Goal: Task Accomplishment & Management: Manage account settings

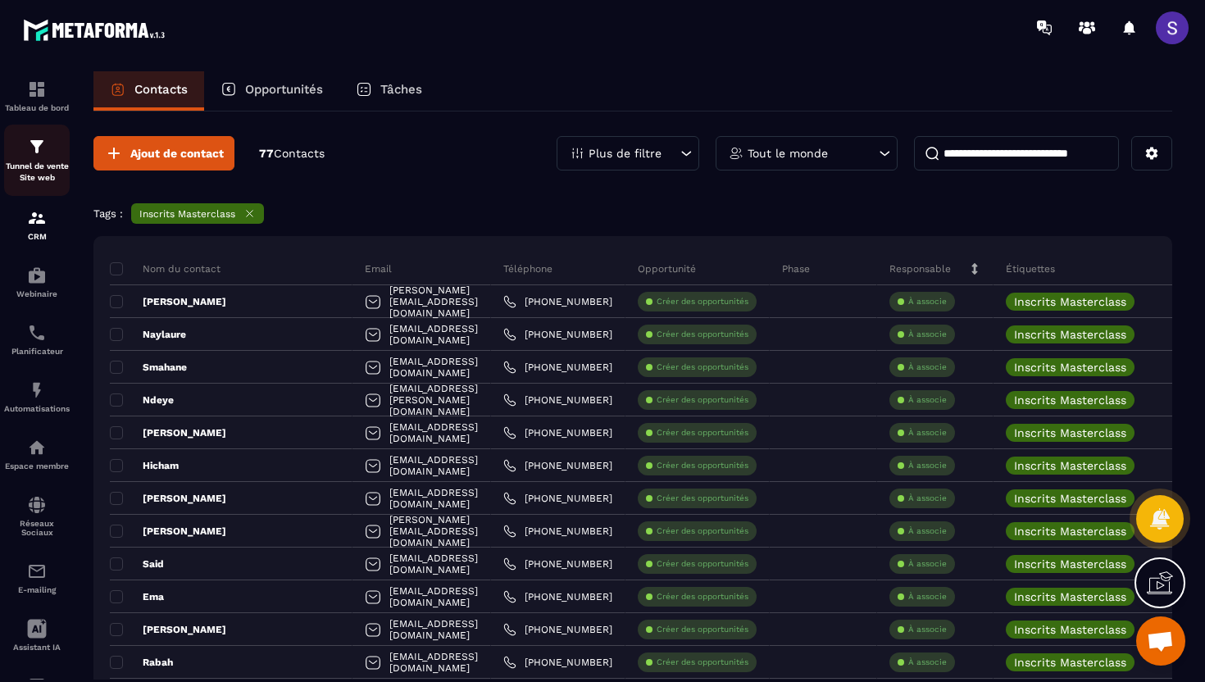
click at [39, 165] on p "Tunnel de vente Site web" at bounding box center [37, 172] width 66 height 23
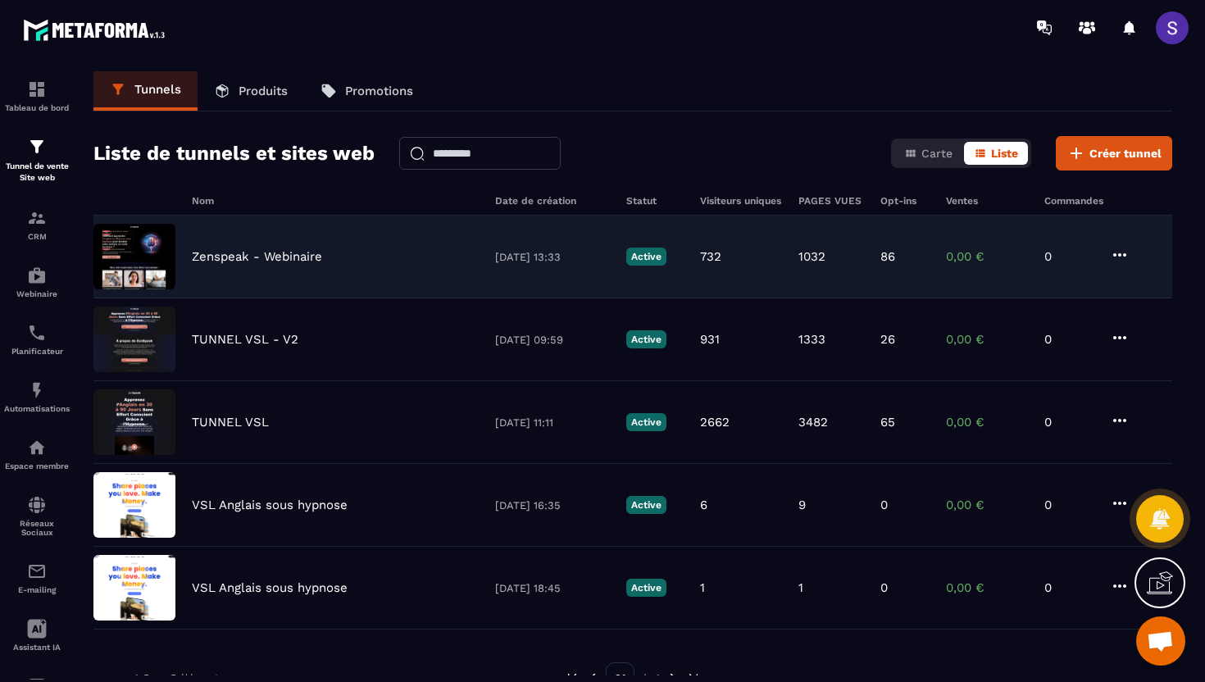
click at [279, 263] on div "Zenspeak - Webinaire 21/09/2025 13:33 Active 732 1032 86 0,00 € 0" at bounding box center [632, 257] width 1079 height 83
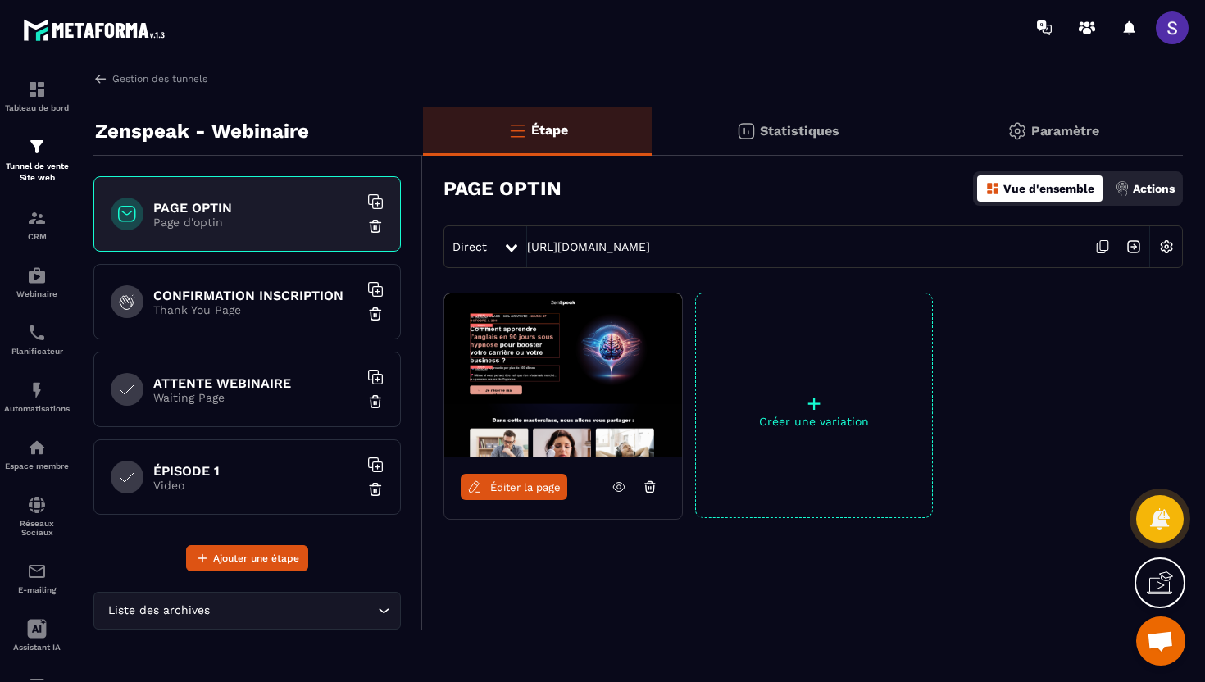
click at [749, 138] on img at bounding box center [746, 131] width 20 height 20
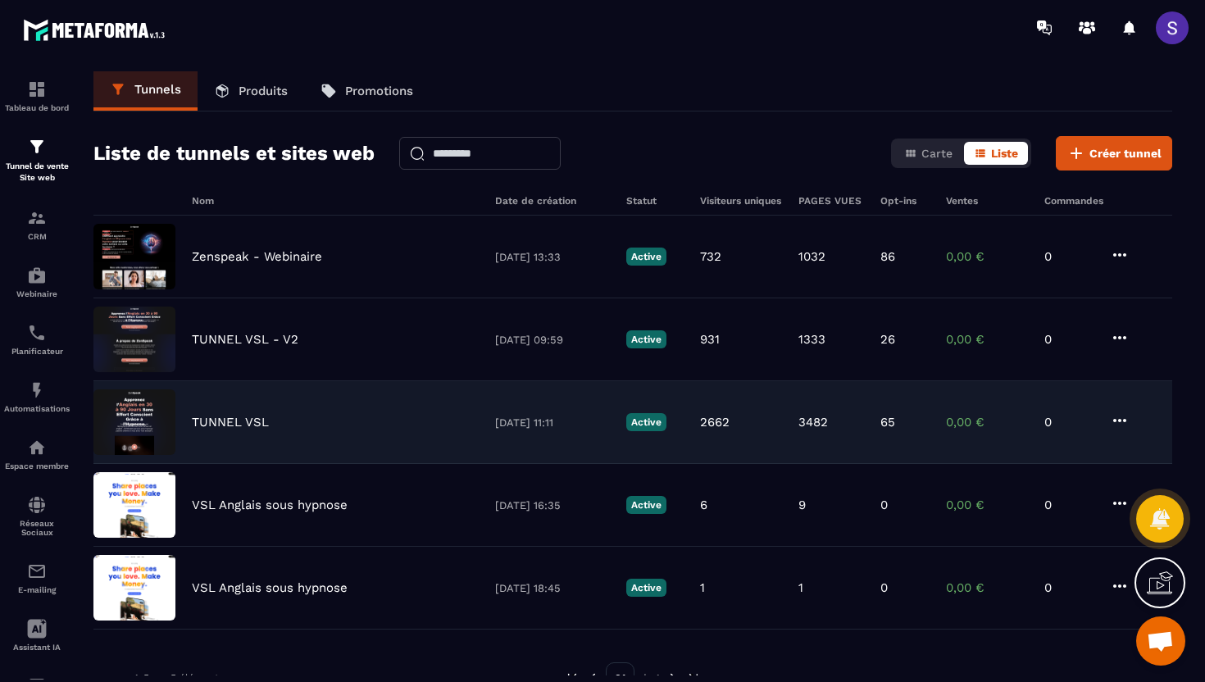
click at [262, 429] on div "TUNNEL VSL 15/07/2025 11:11 Active 2662 3482 65 0,00 € 0" at bounding box center [632, 422] width 1079 height 83
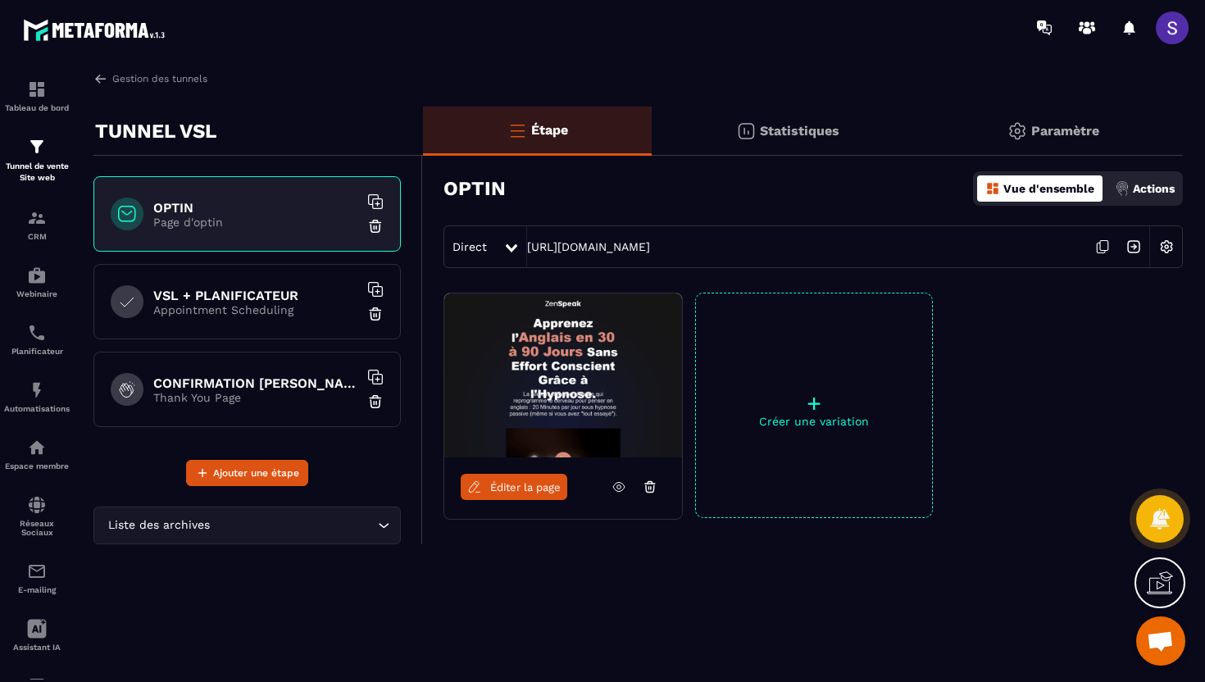
click at [801, 130] on p "Statistiques" at bounding box center [800, 131] width 80 height 16
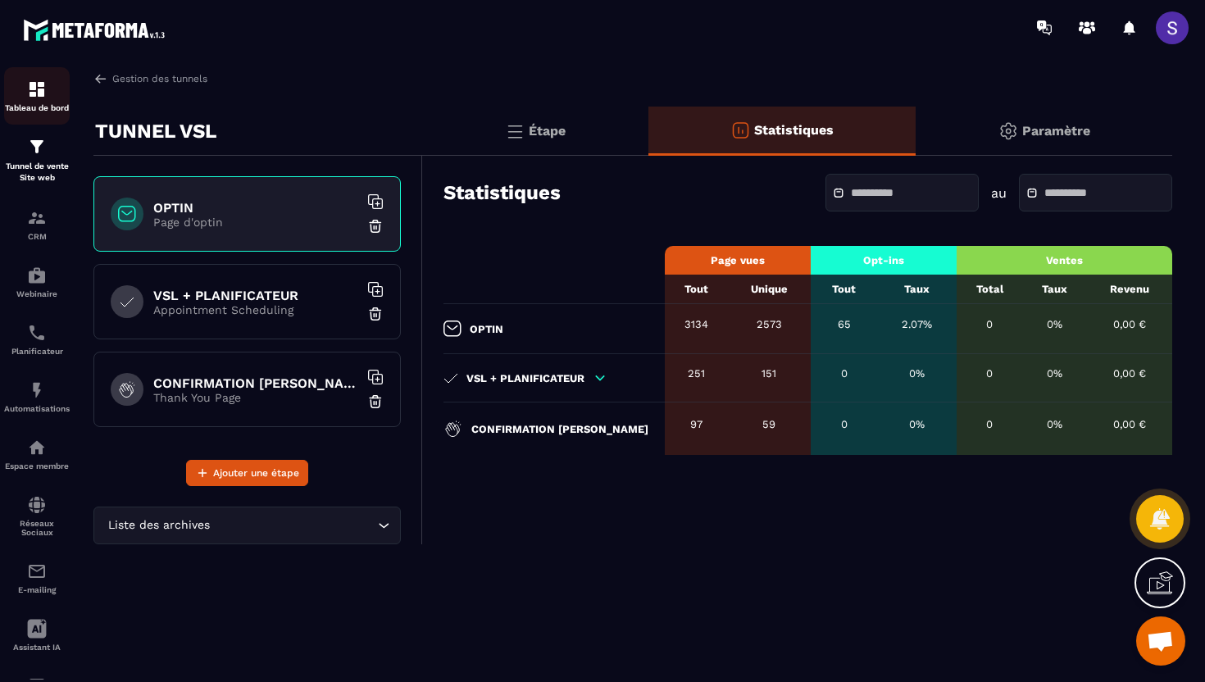
click at [30, 90] on img at bounding box center [37, 90] width 20 height 20
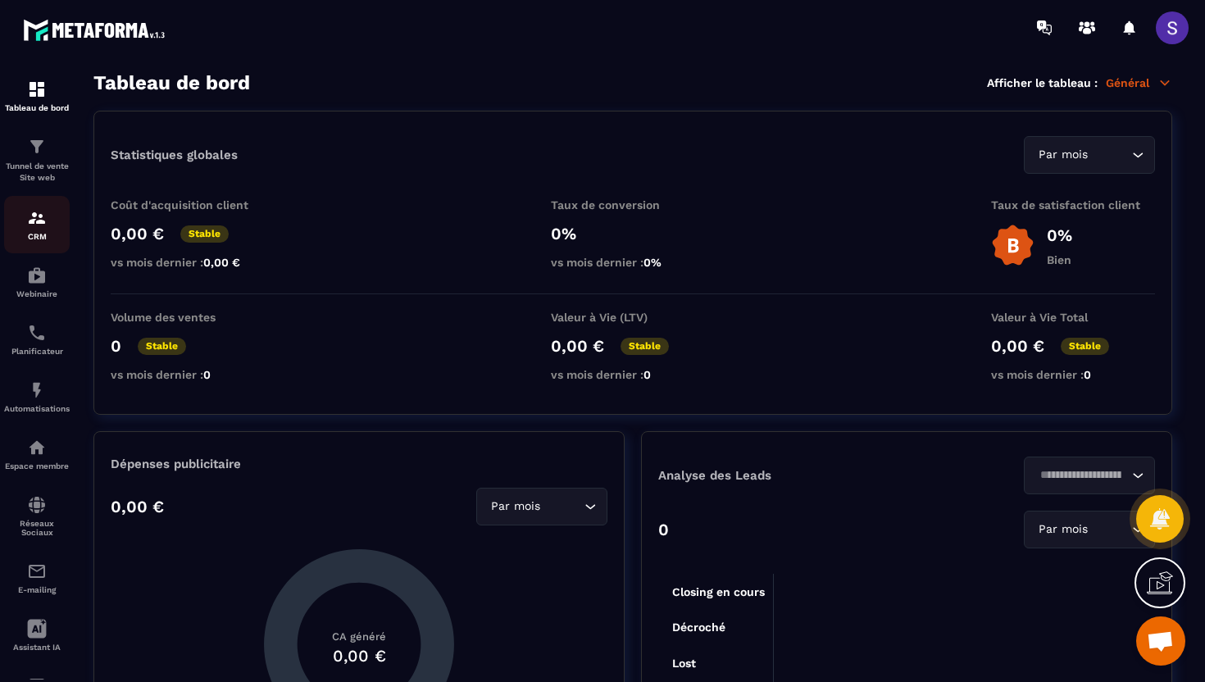
click at [47, 230] on div "CRM" at bounding box center [37, 224] width 66 height 33
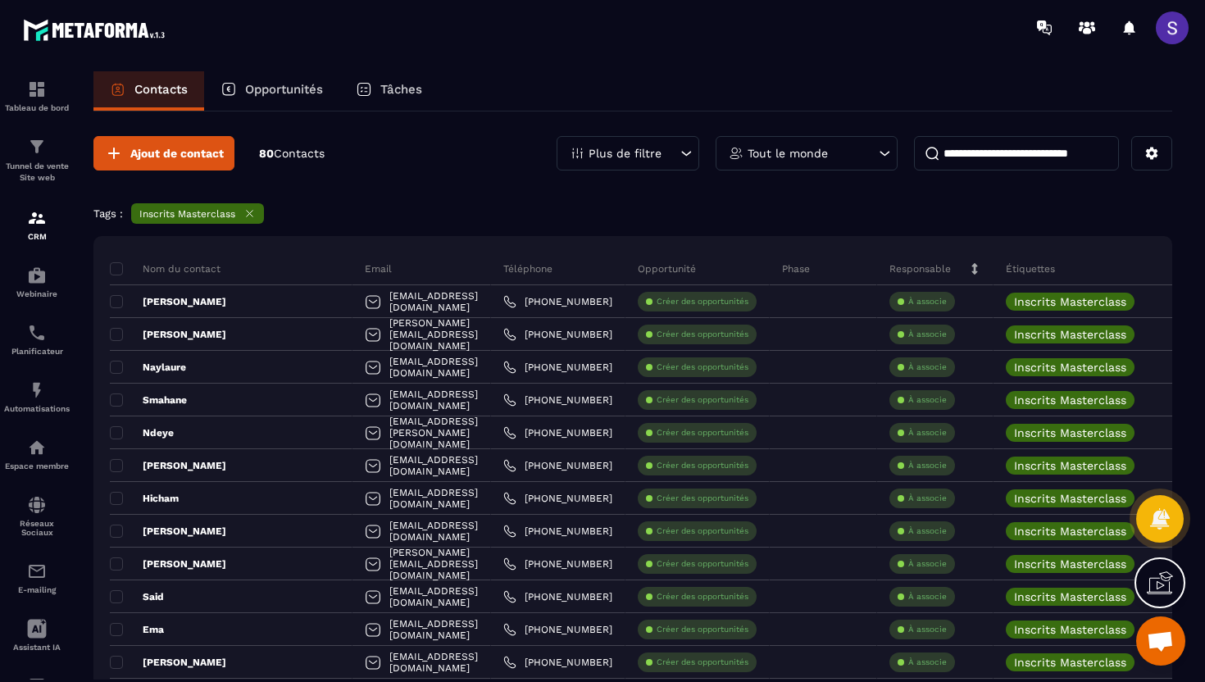
click at [676, 143] on div "Plus de filtre" at bounding box center [628, 153] width 143 height 34
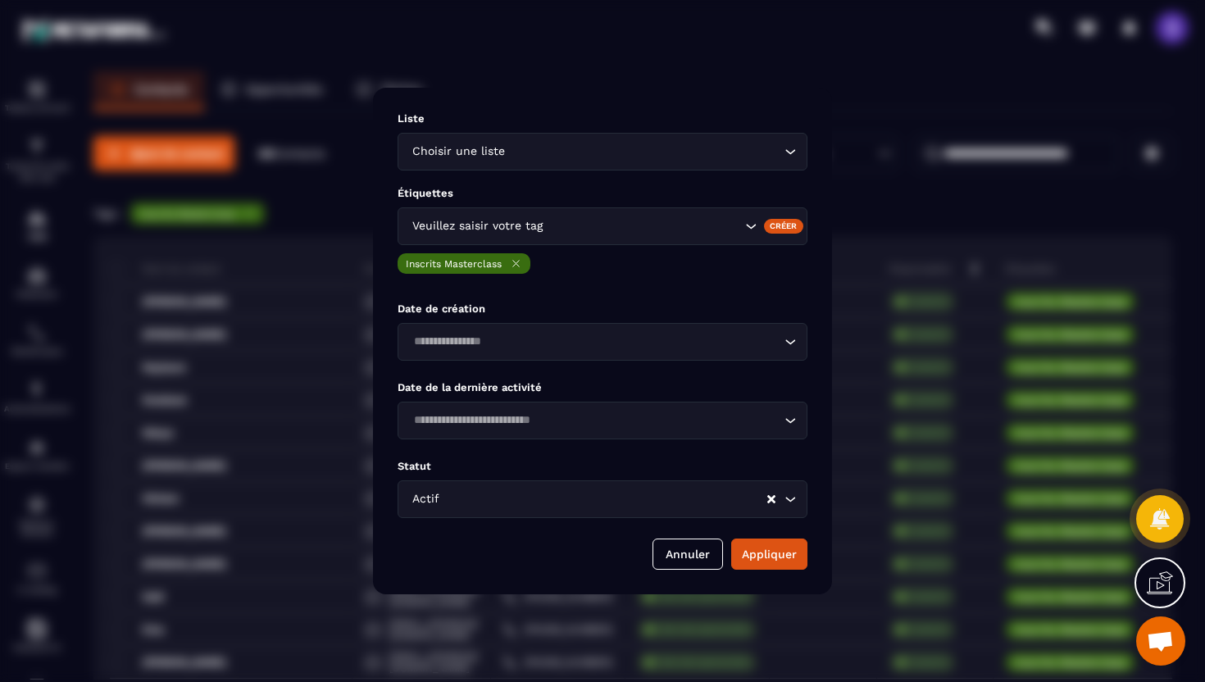
click at [584, 244] on div "Veuillez saisir votre tag" at bounding box center [603, 226] width 410 height 38
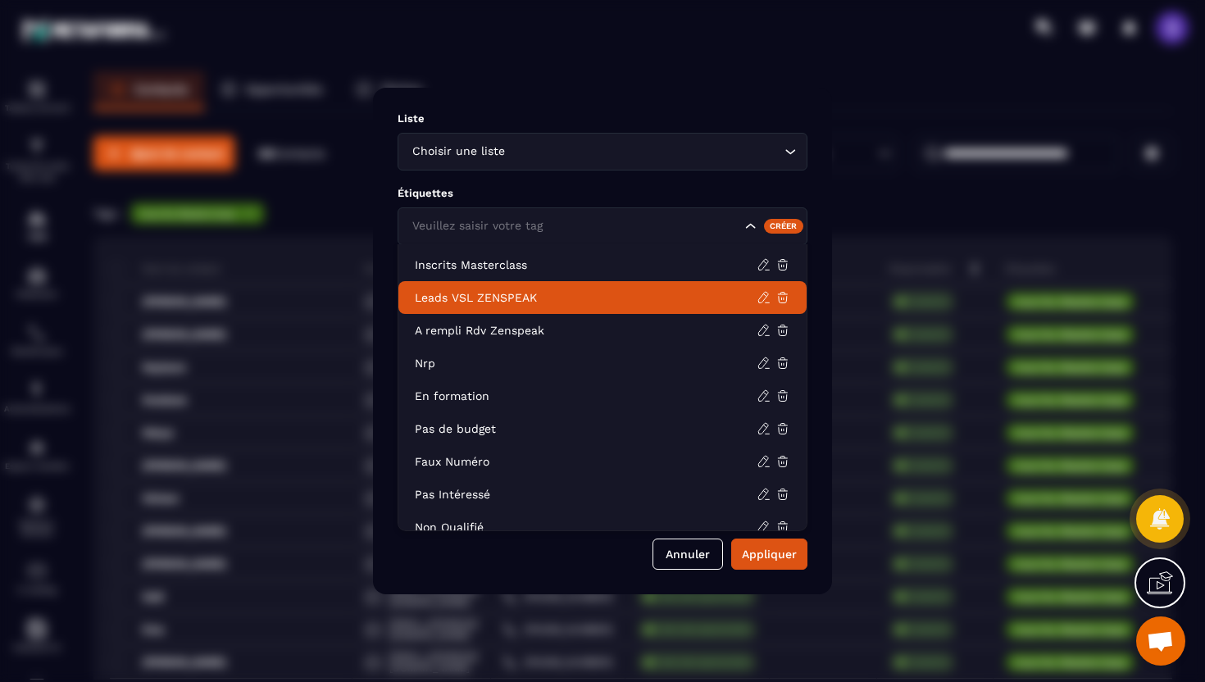
click at [528, 302] on p "Leads VSL ZENSPEAK" at bounding box center [586, 297] width 342 height 16
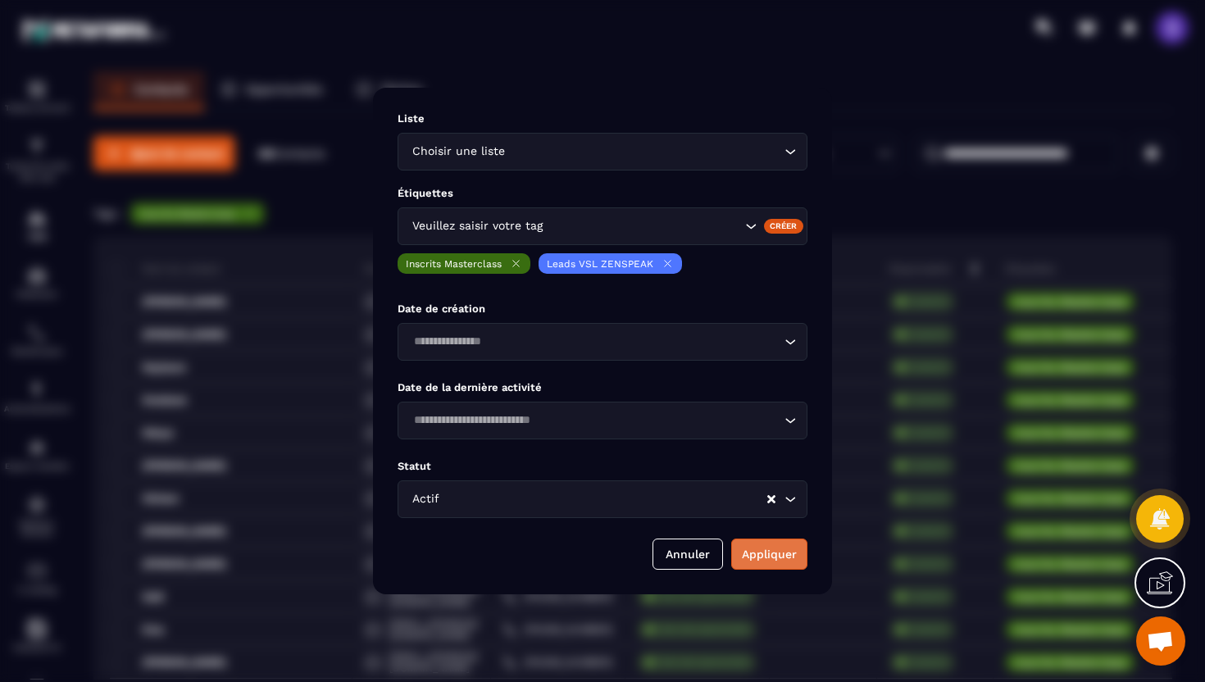
click at [757, 556] on button "Appliquer" at bounding box center [769, 554] width 76 height 31
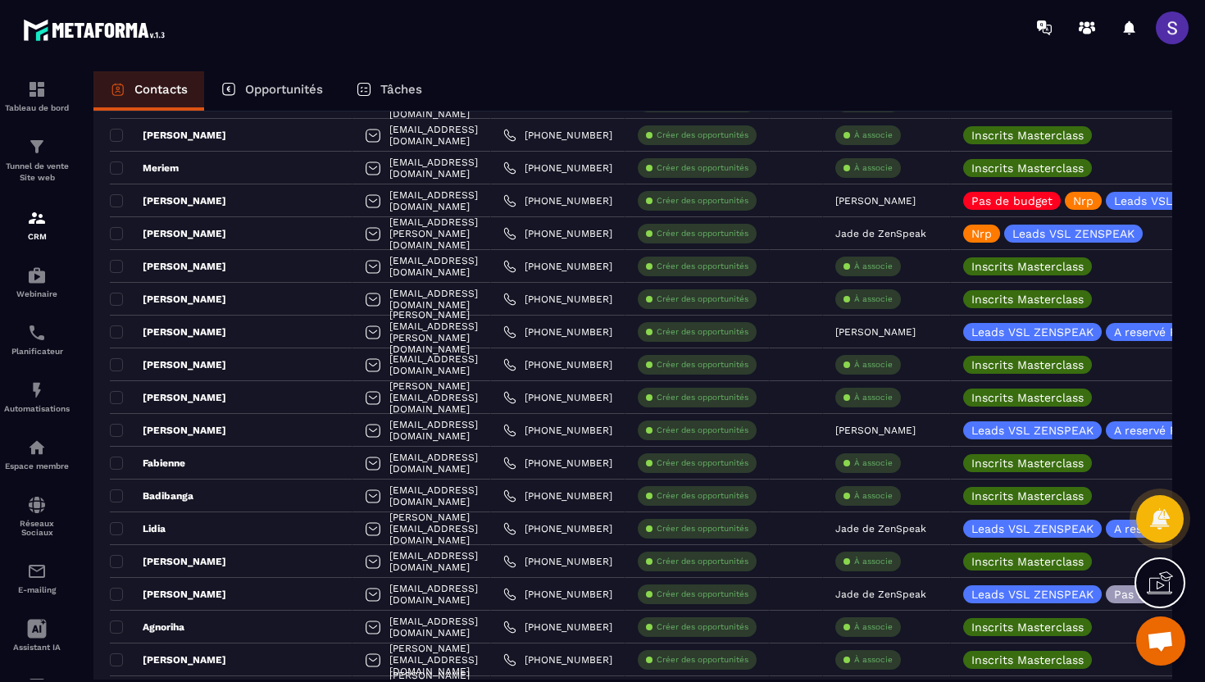
click at [1159, 585] on icon at bounding box center [1160, 583] width 26 height 26
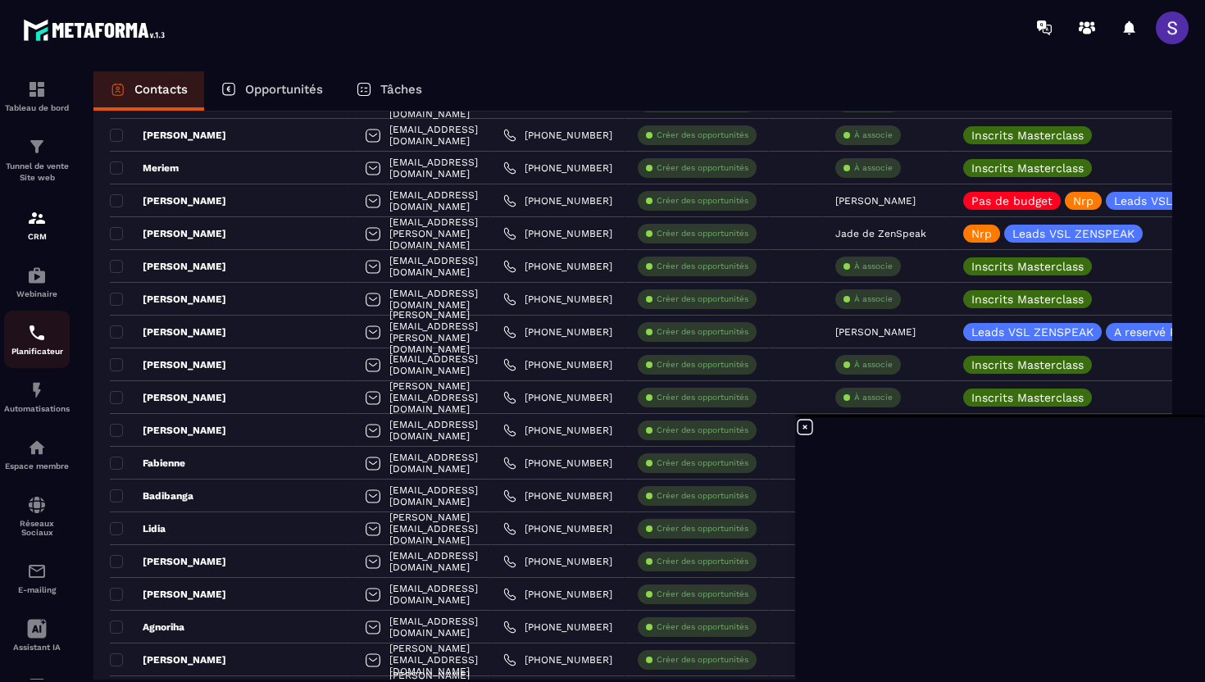
click at [34, 355] on p "Planificateur" at bounding box center [37, 351] width 66 height 9
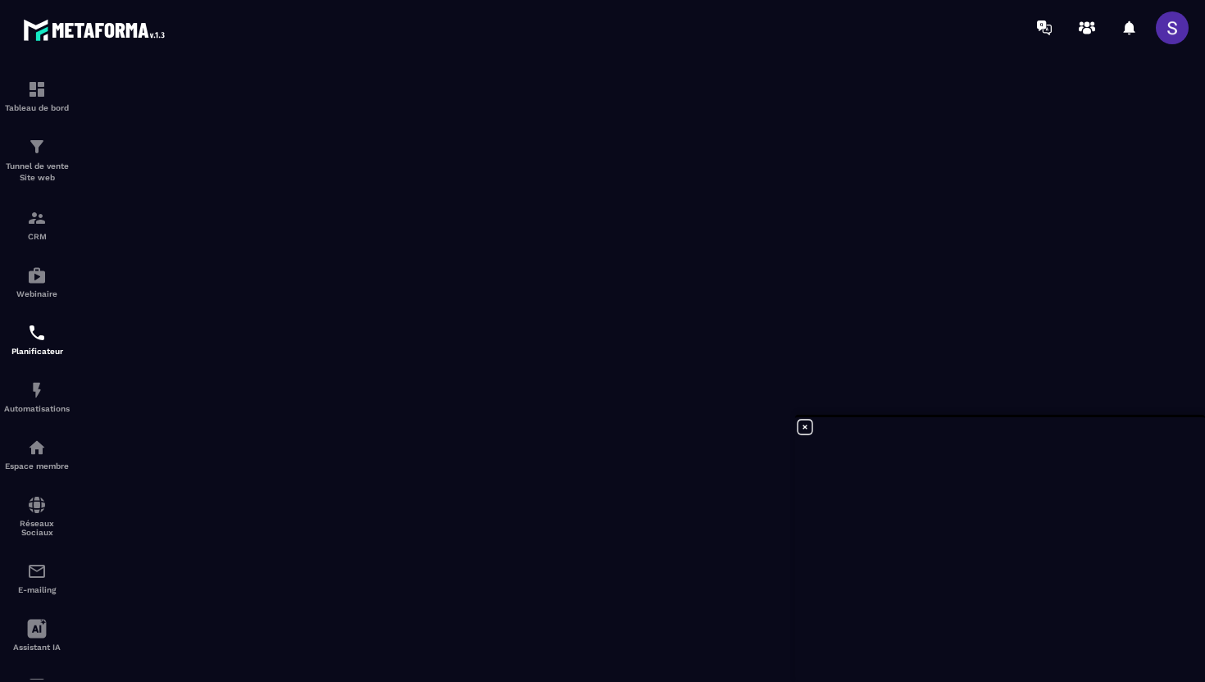
click at [808, 430] on icon at bounding box center [805, 427] width 20 height 20
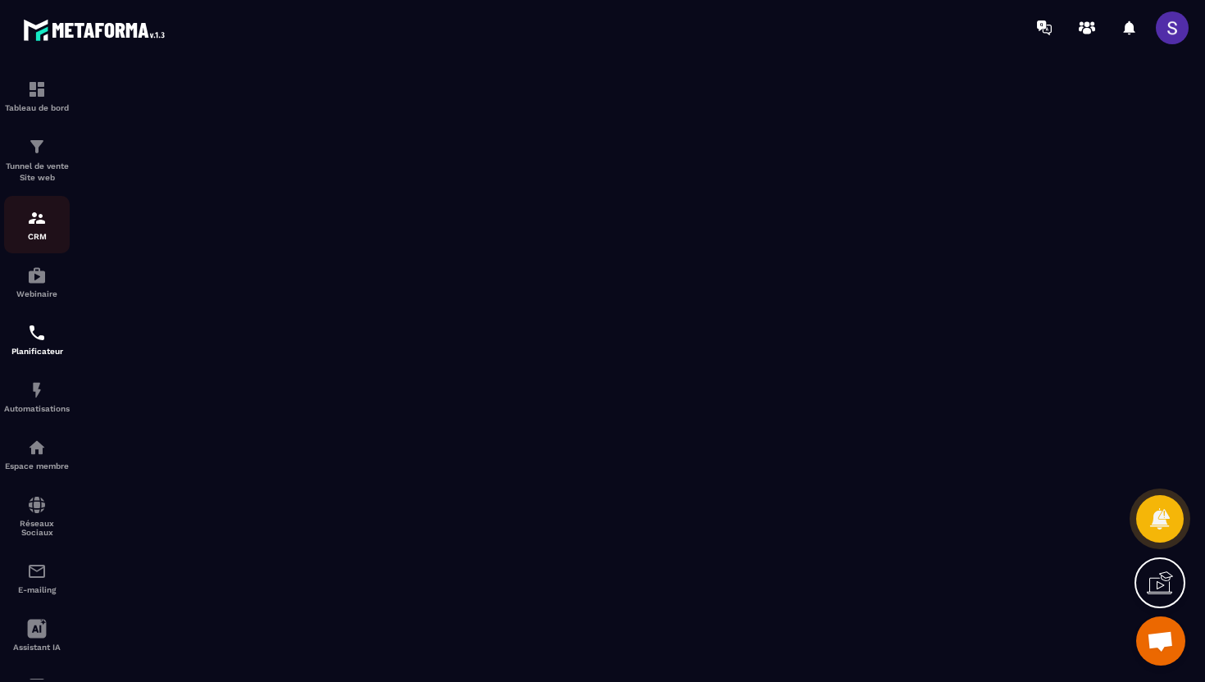
click at [25, 221] on div "CRM" at bounding box center [37, 224] width 66 height 33
